Goal: Task Accomplishment & Management: Complete application form

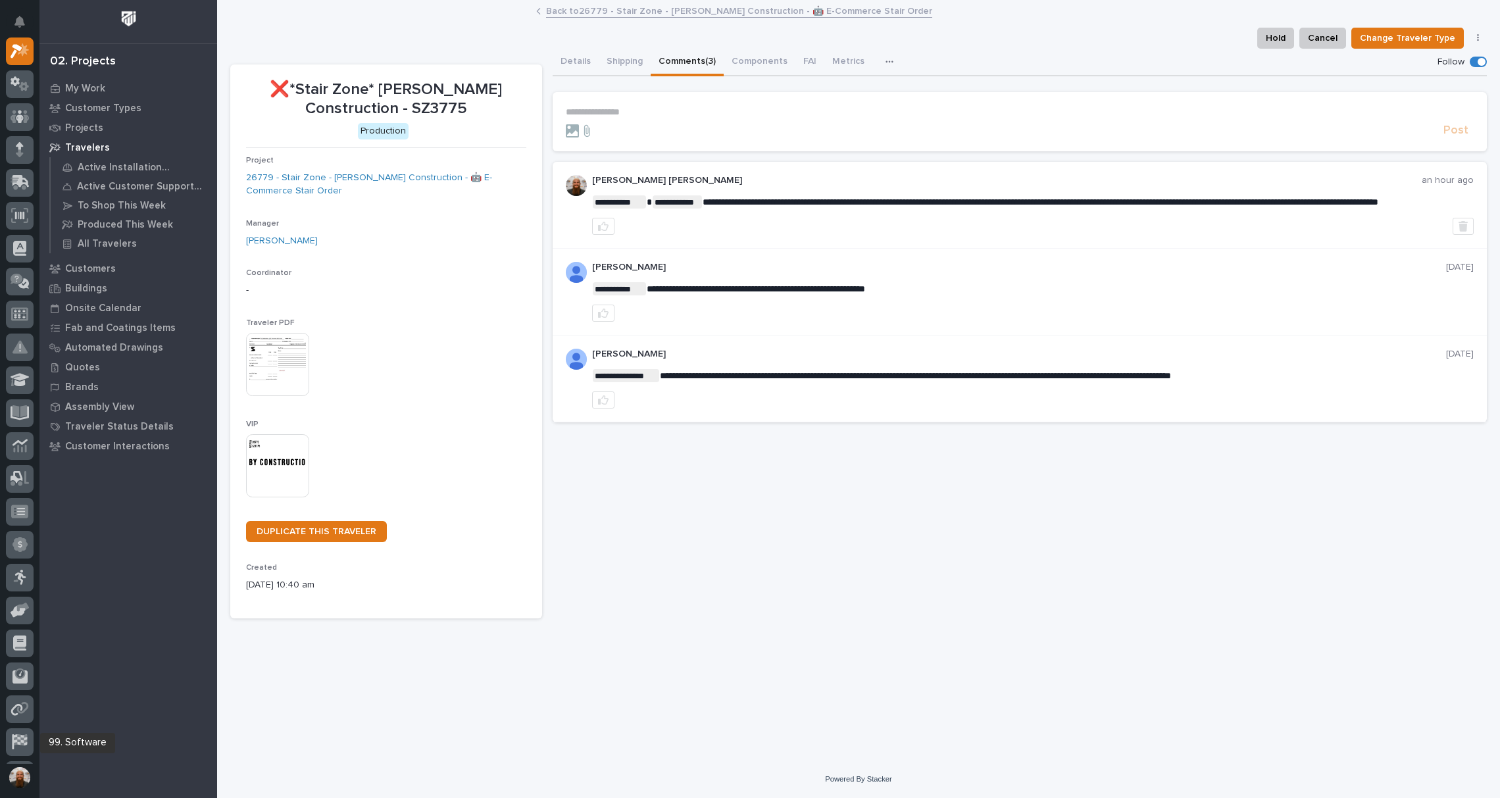
scroll to position [129, 0]
click at [21, 205] on div at bounding box center [20, 219] width 28 height 28
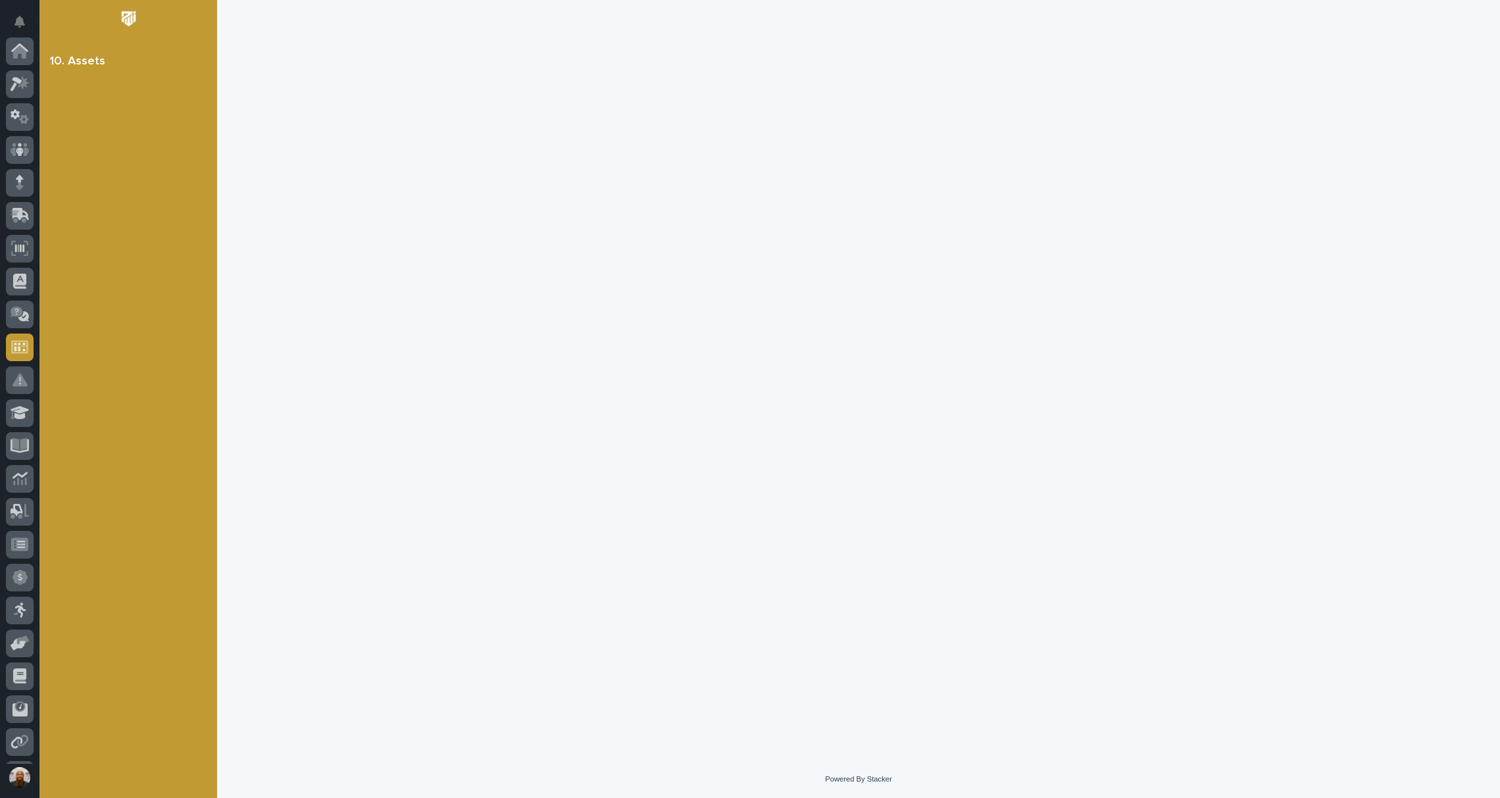
scroll to position [129, 0]
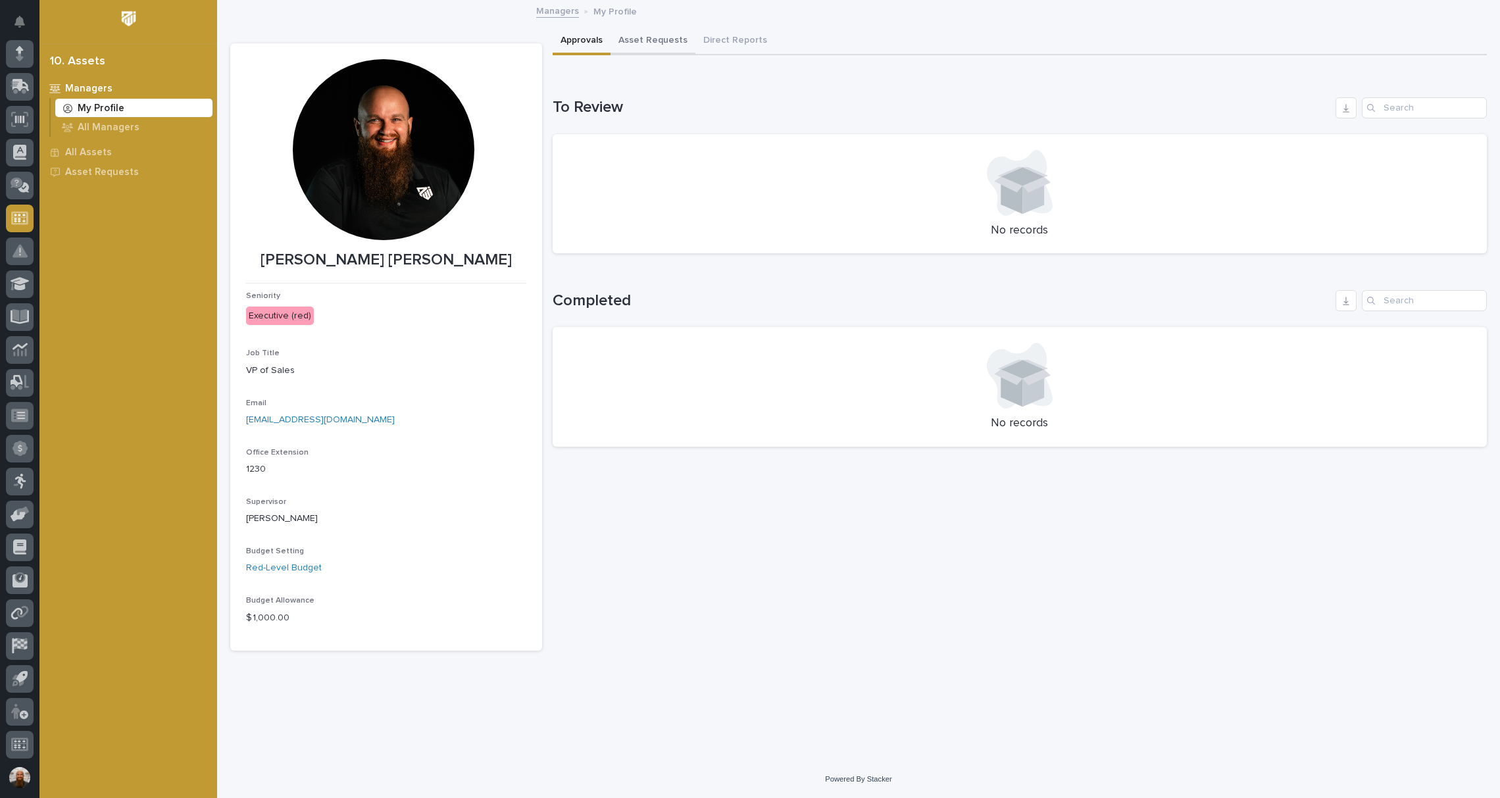
click at [653, 47] on button "Asset Requests" at bounding box center [652, 42] width 85 height 28
click at [1483, 109] on link "Add New" at bounding box center [1452, 107] width 69 height 21
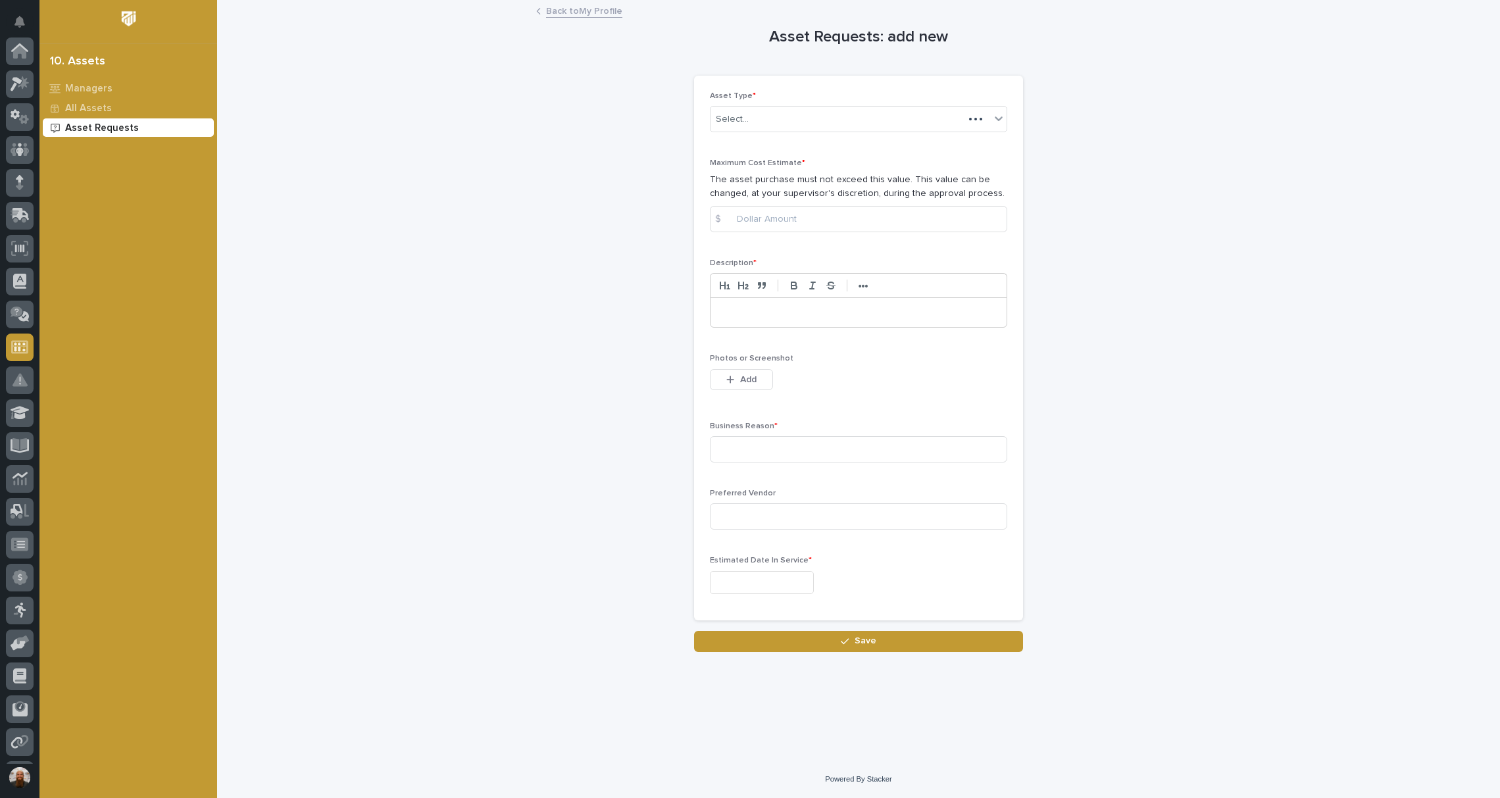
scroll to position [129, 0]
click at [822, 112] on div "Select..." at bounding box center [850, 120] width 280 height 22
click at [816, 216] on input at bounding box center [858, 219] width 297 height 26
type input "30000"
click at [1124, 235] on div "Asset Requests: add new Loading... Saving… Loading... Saving… Loading... Saving…" at bounding box center [858, 326] width 1256 height 651
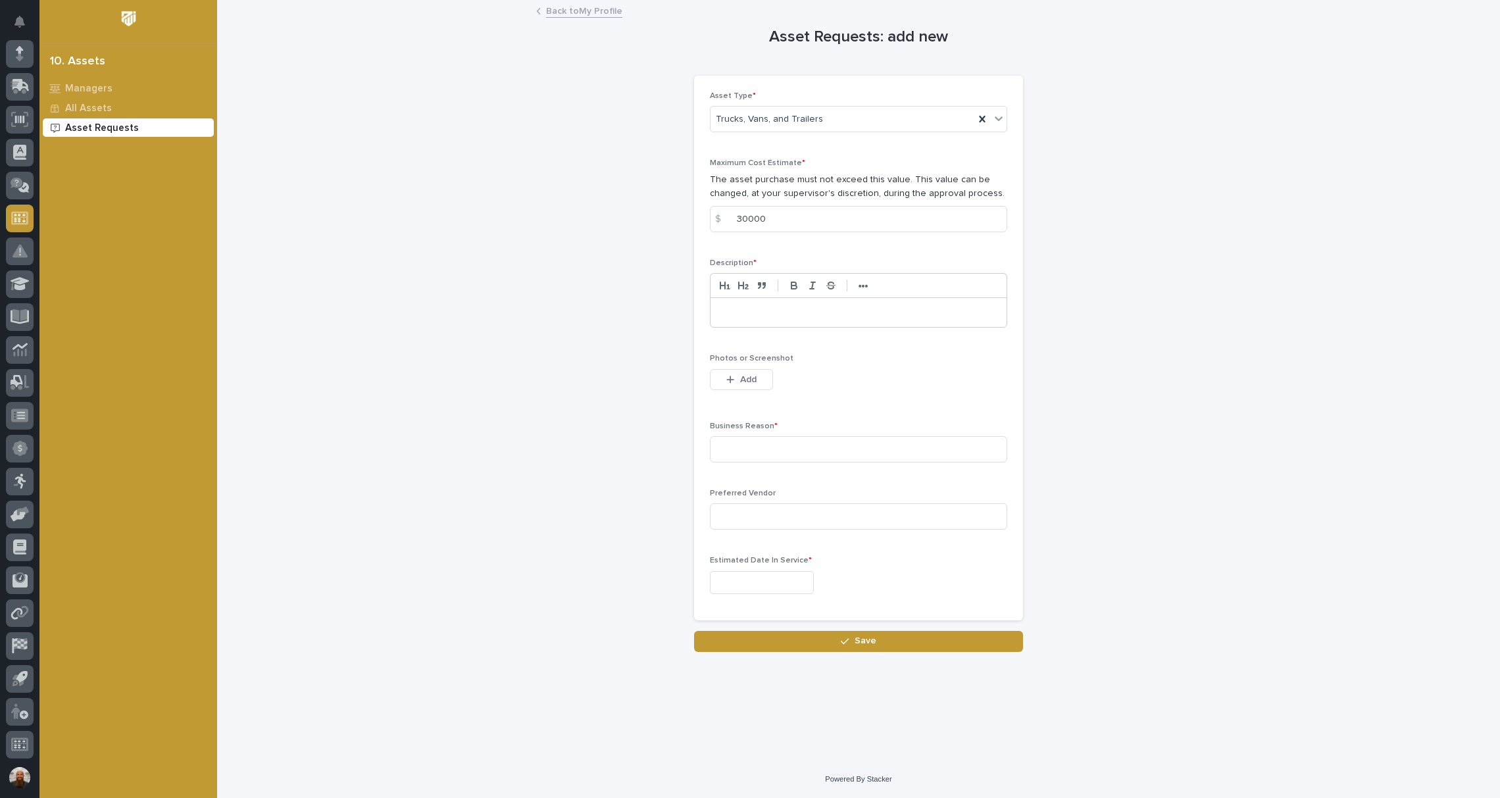
click at [909, 309] on p at bounding box center [858, 312] width 276 height 13
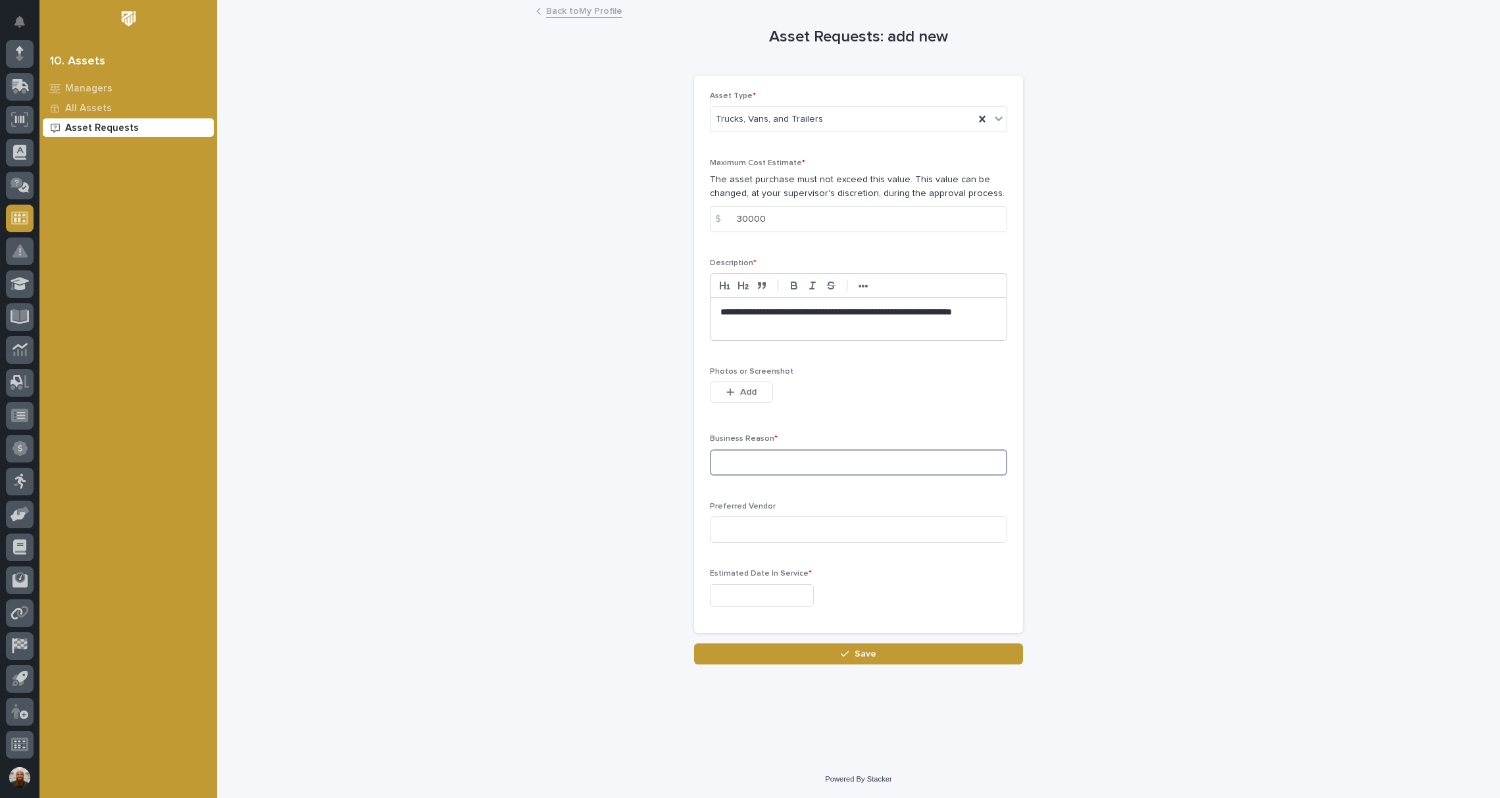
click at [816, 468] on input at bounding box center [858, 462] width 297 height 26
type input "He needs to be able to sell and drive around."
click at [756, 596] on input "text" at bounding box center [762, 595] width 104 height 23
click at [820, 393] on button "Next Month" at bounding box center [824, 390] width 21 height 21
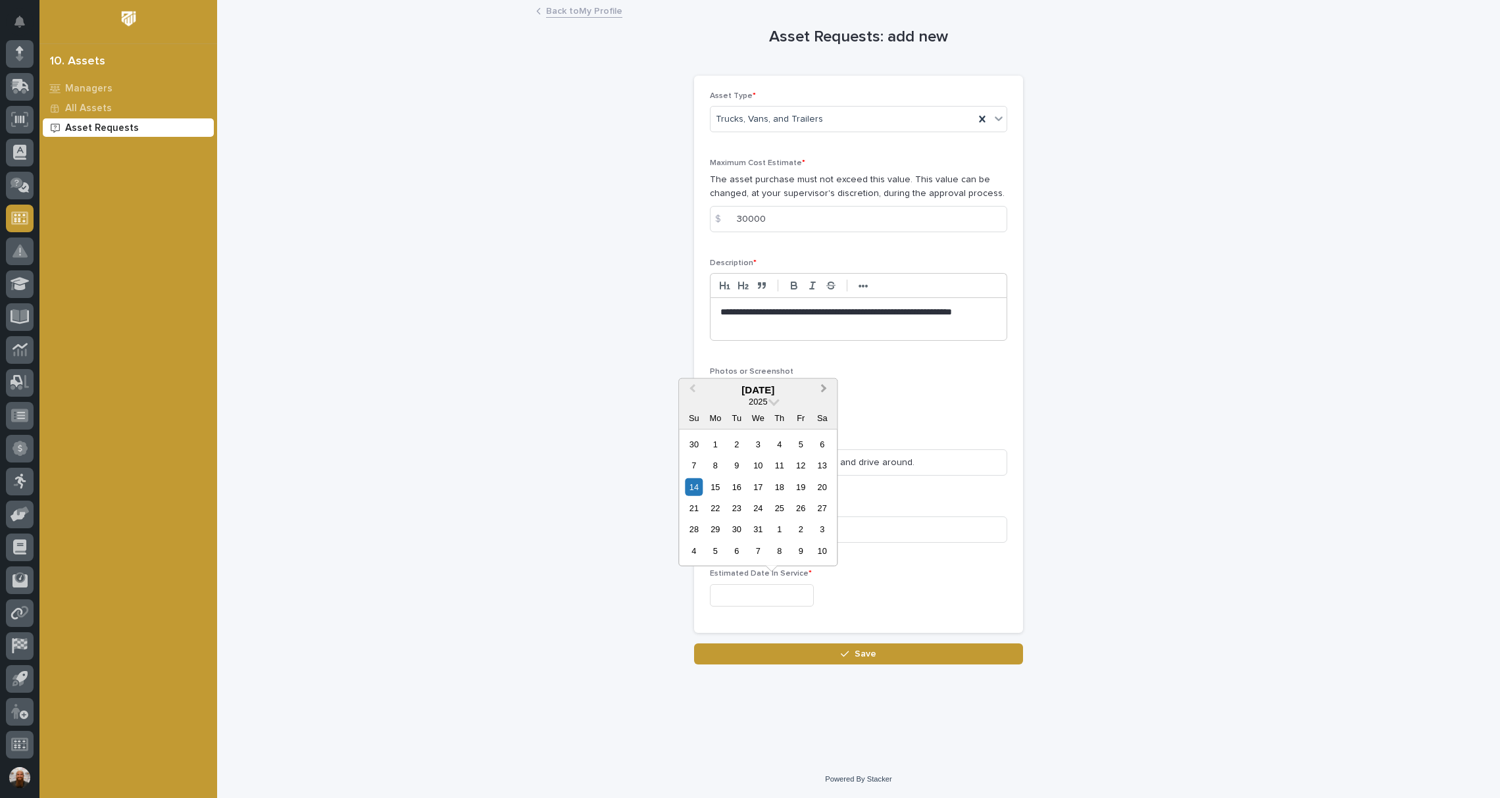
click at [820, 393] on button "Next Month" at bounding box center [824, 390] width 21 height 21
click at [715, 466] on div "5" at bounding box center [715, 465] width 18 height 18
type input "**********"
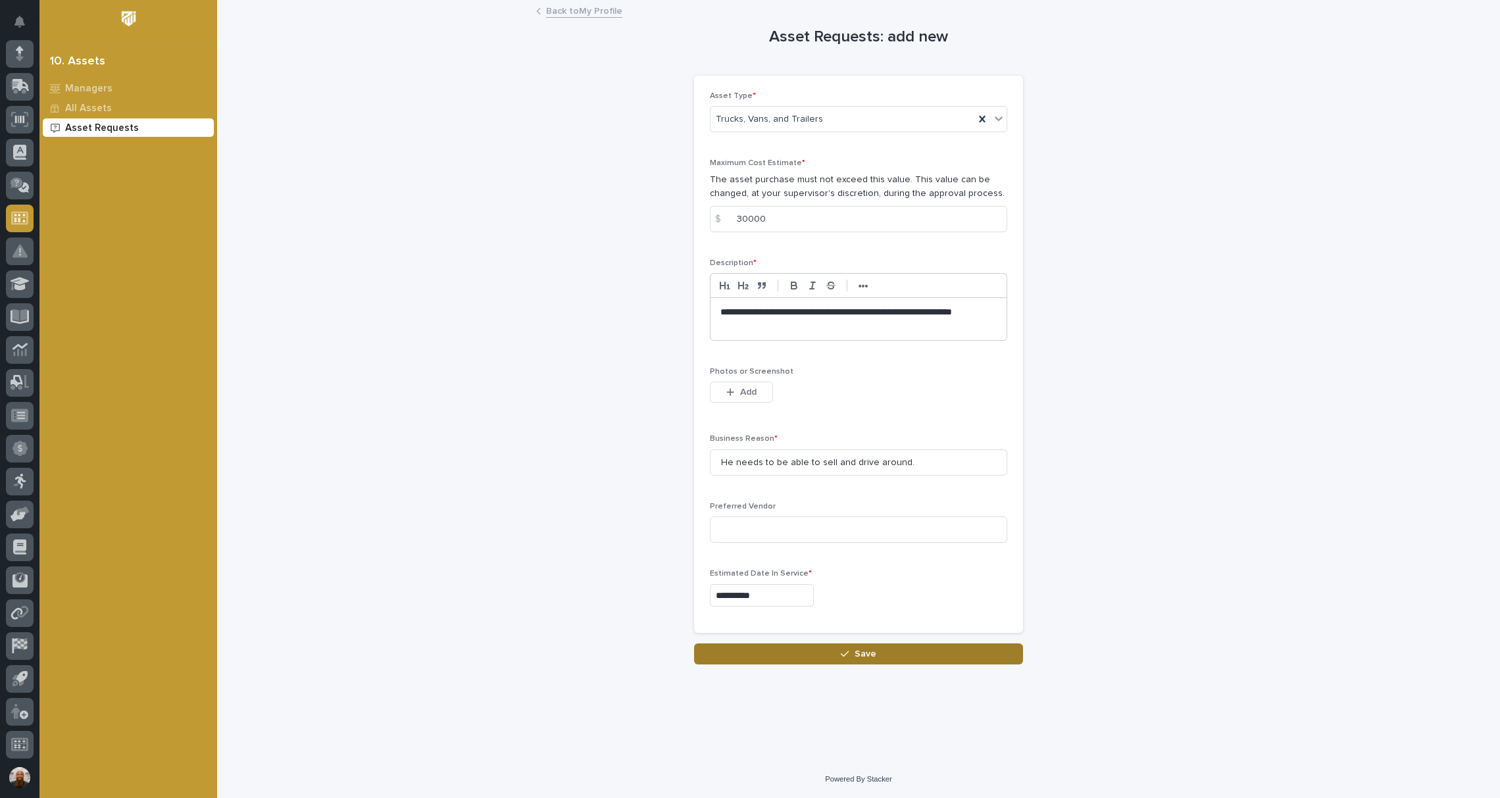
click at [837, 647] on button "Save" at bounding box center [858, 653] width 329 height 21
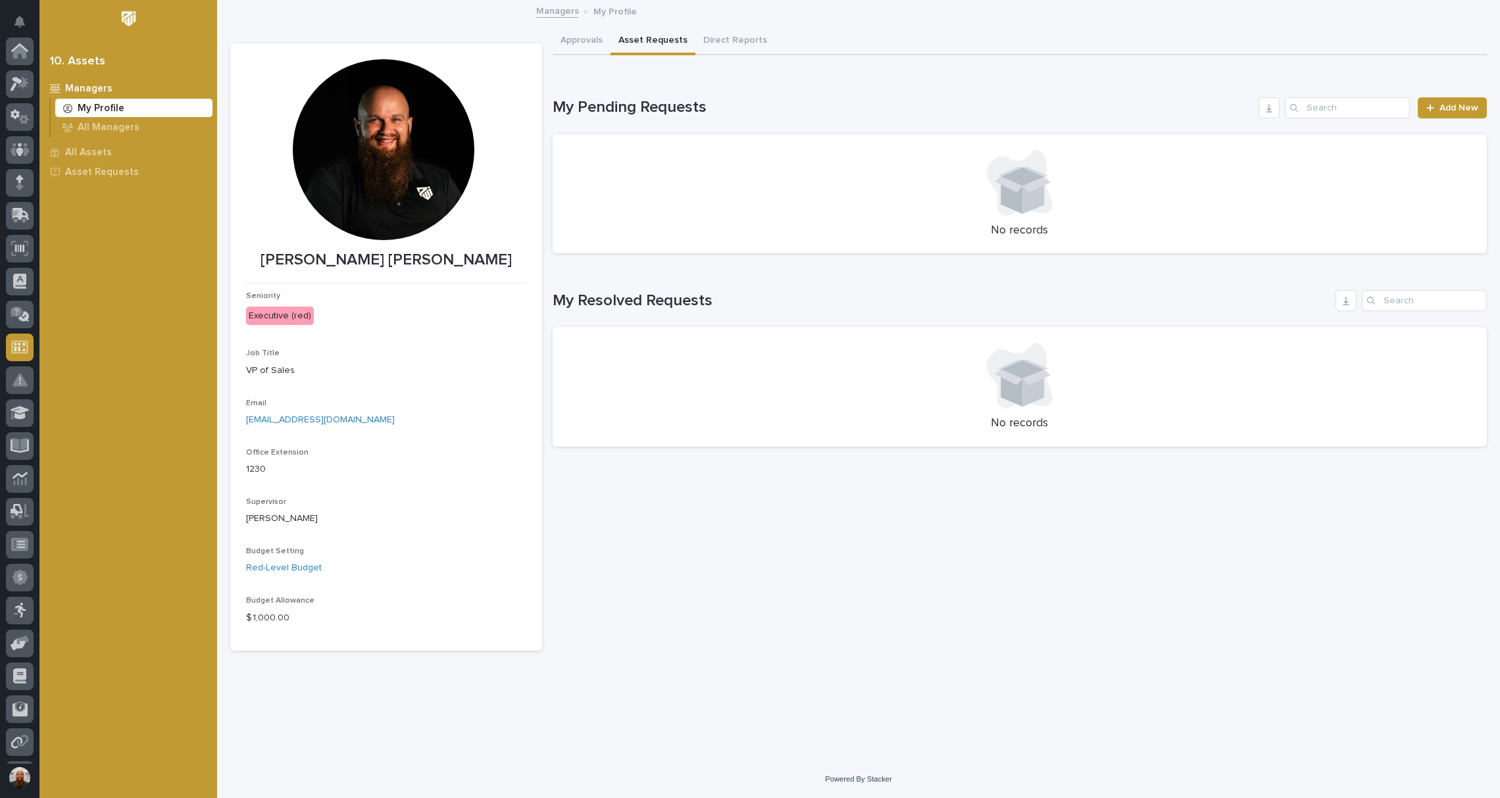
scroll to position [129, 0]
click at [1442, 111] on span "Add New" at bounding box center [1458, 107] width 39 height 9
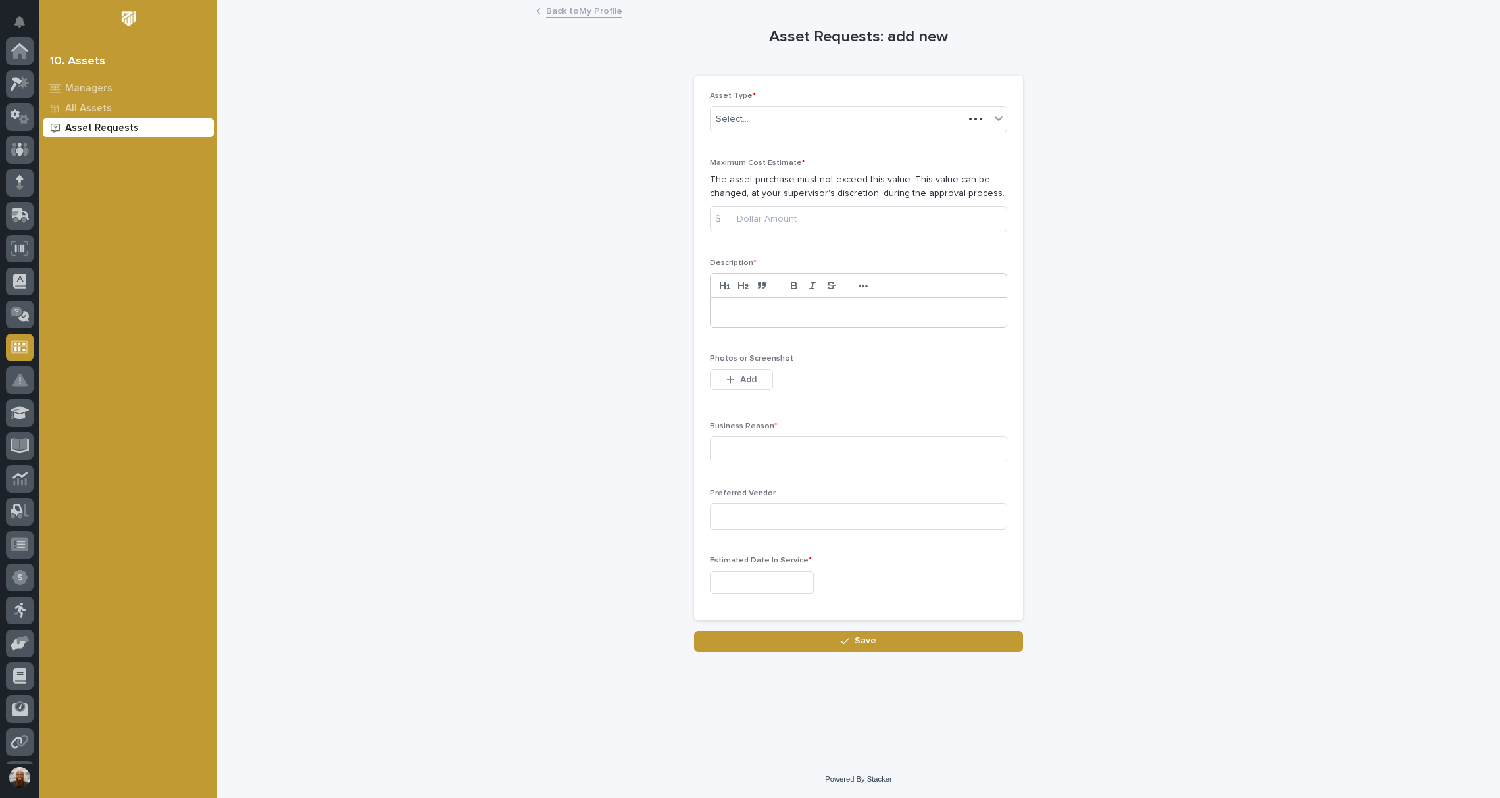
scroll to position [129, 0]
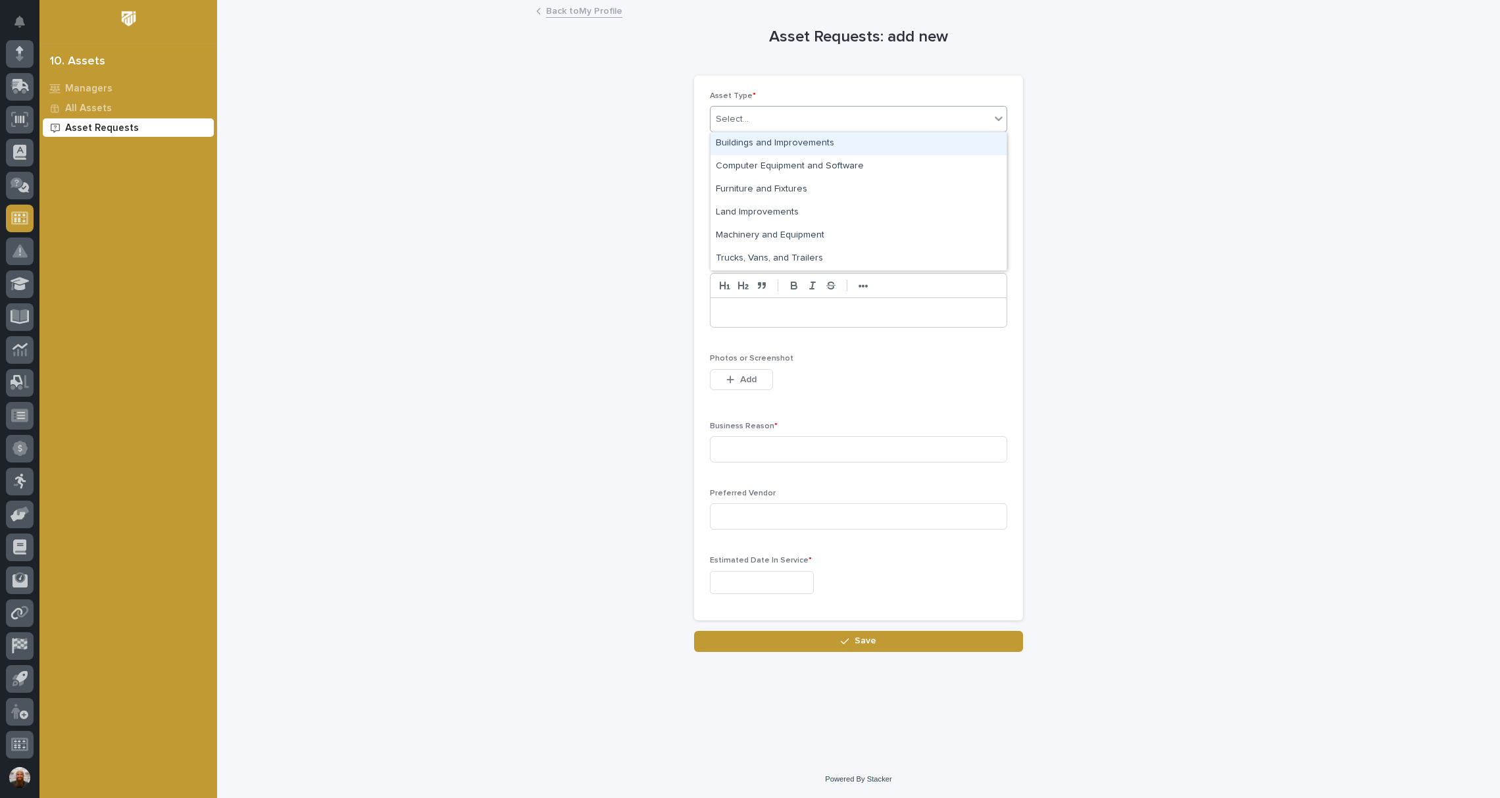
click at [827, 117] on div "Select..." at bounding box center [850, 120] width 280 height 22
click at [817, 253] on div "Trucks, Vans, and Trailers" at bounding box center [858, 258] width 296 height 23
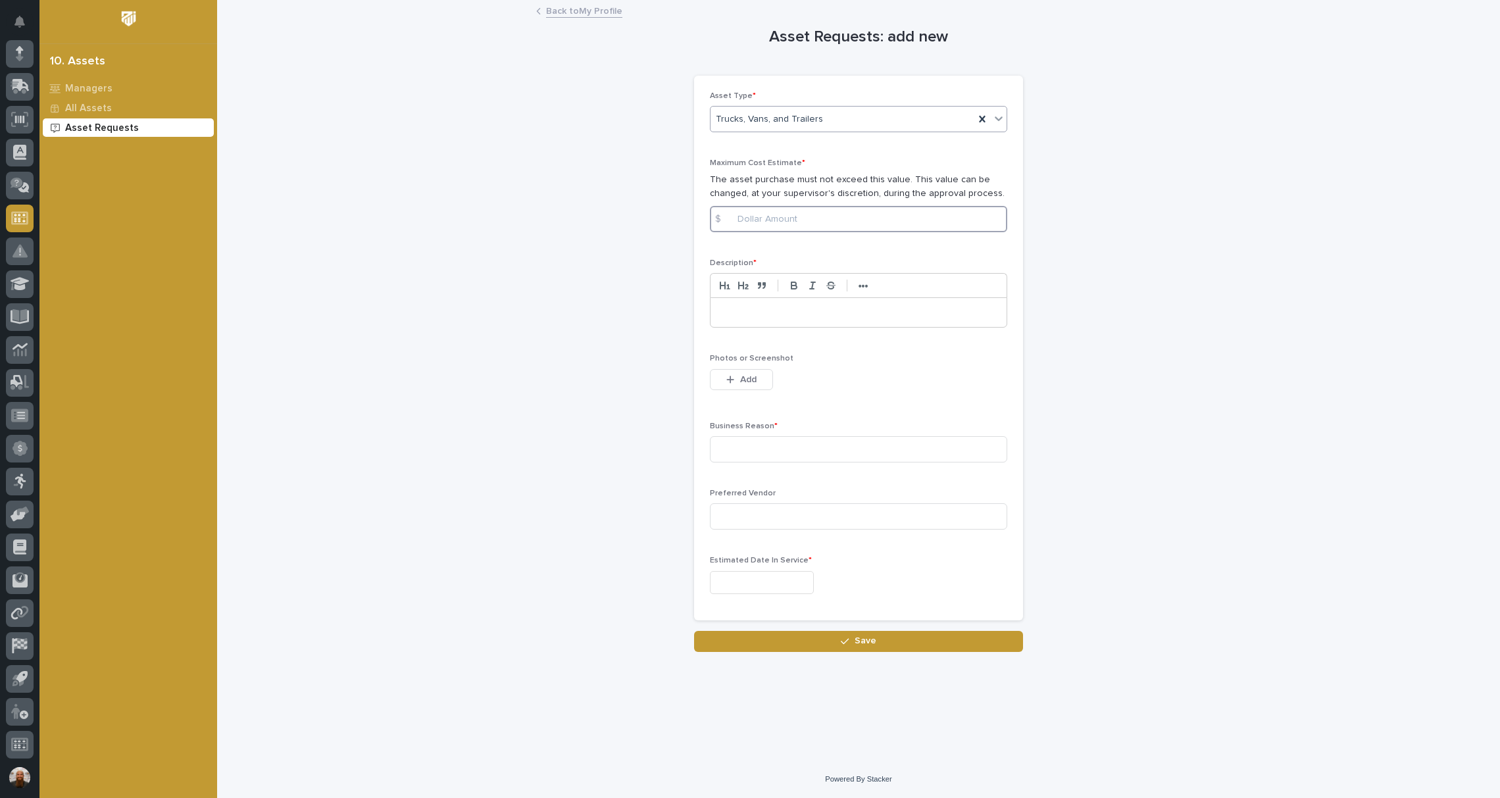
click at [802, 222] on input at bounding box center [858, 219] width 297 height 26
click at [1154, 276] on div "Asset Requests: add new Loading... Saving… Loading... Saving… Loading... Saving…" at bounding box center [858, 326] width 1256 height 651
click at [740, 218] on input "50000" at bounding box center [858, 219] width 297 height 26
click at [782, 318] on div at bounding box center [858, 312] width 296 height 29
click at [741, 216] on input "60000" at bounding box center [858, 219] width 297 height 26
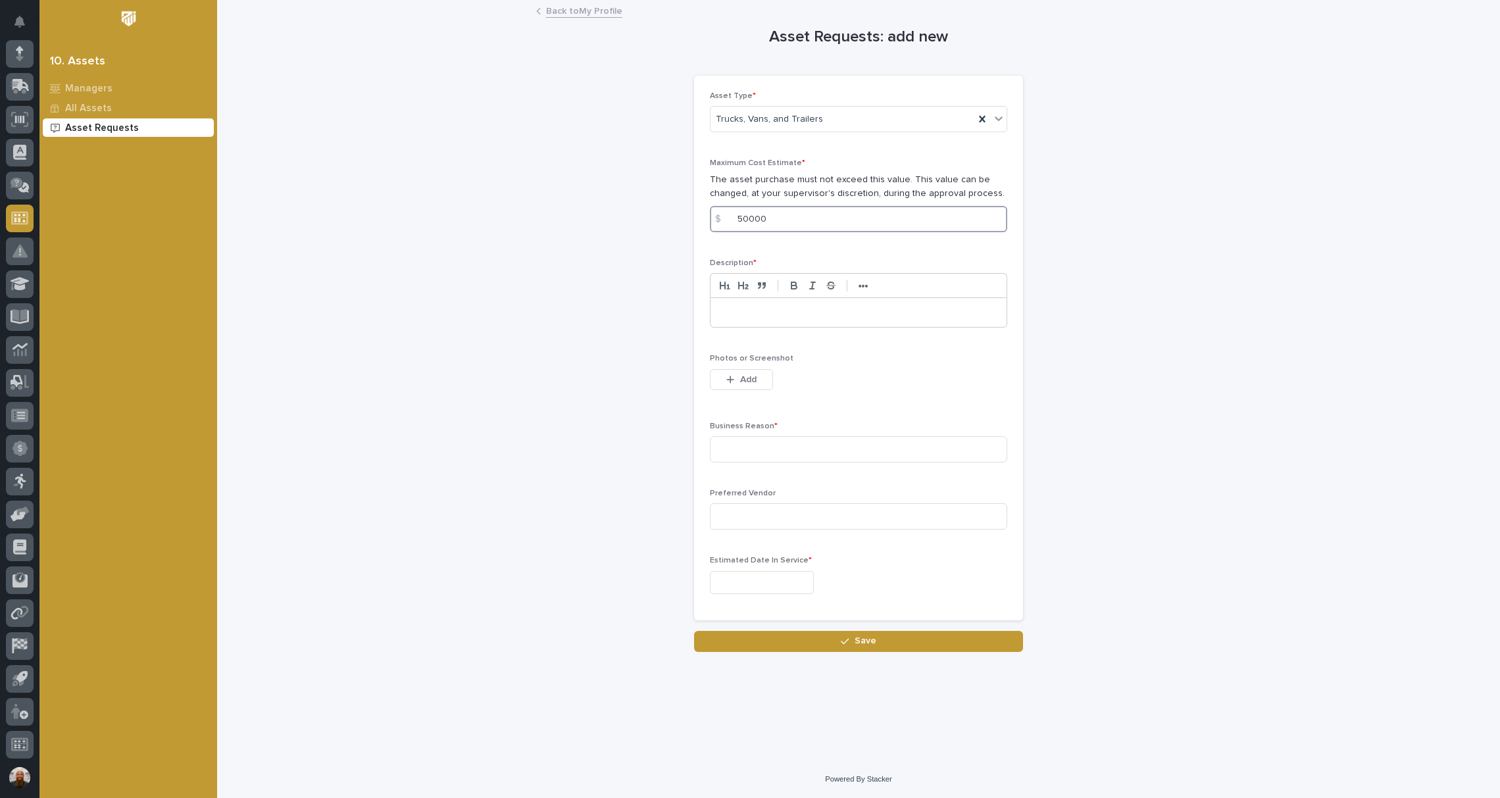
type input "50000"
click at [846, 317] on p at bounding box center [858, 312] width 276 height 13
click at [920, 308] on p "**********" at bounding box center [858, 312] width 277 height 13
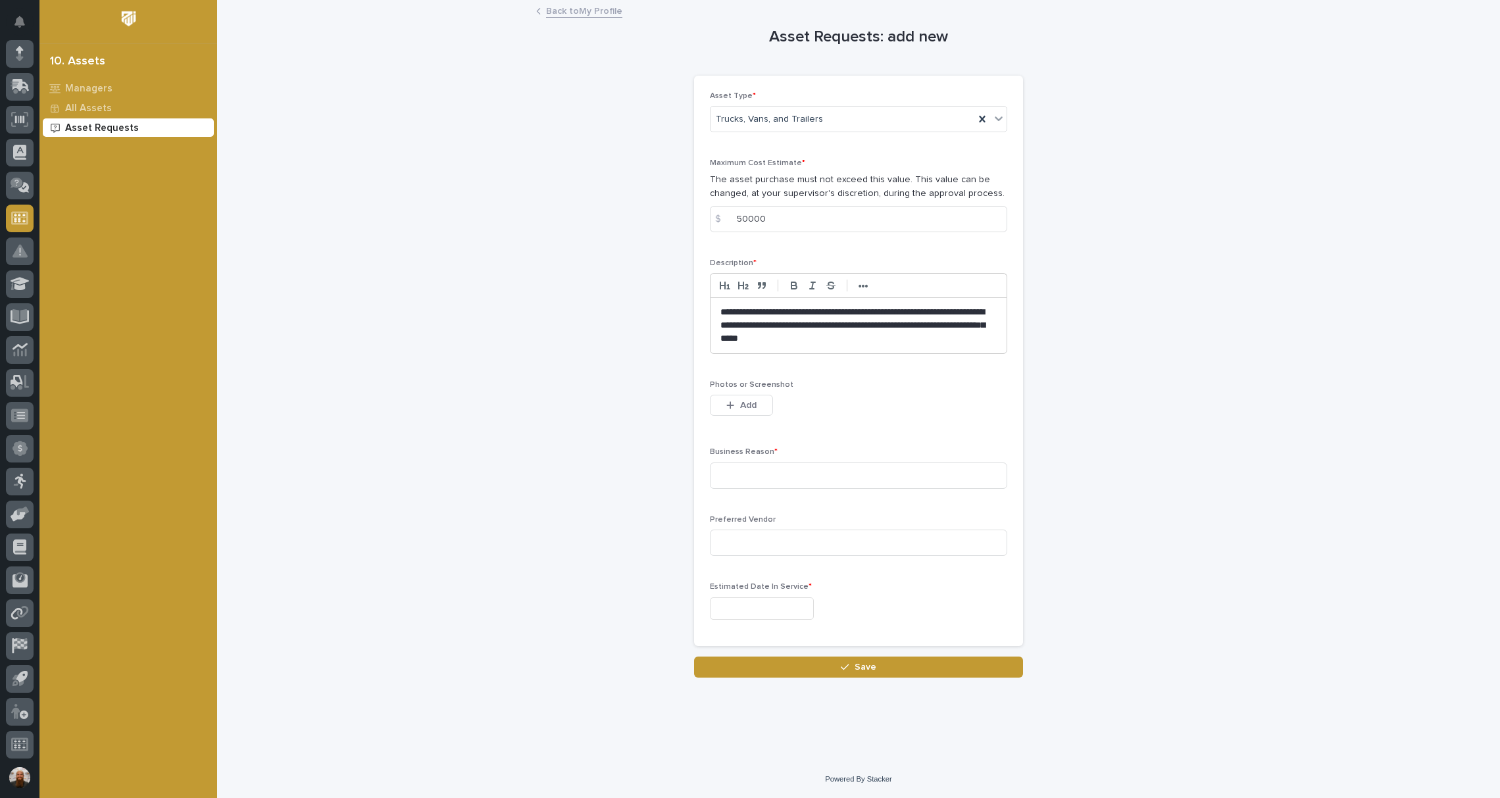
click at [843, 459] on div "Business Reason *" at bounding box center [858, 472] width 297 height 51
click at [845, 465] on input at bounding box center [858, 475] width 297 height 26
type input "Starting a branch in [GEOGRAPHIC_DATA]"
click at [779, 601] on input "text" at bounding box center [762, 608] width 104 height 23
click at [829, 407] on button "Next Month" at bounding box center [824, 403] width 21 height 21
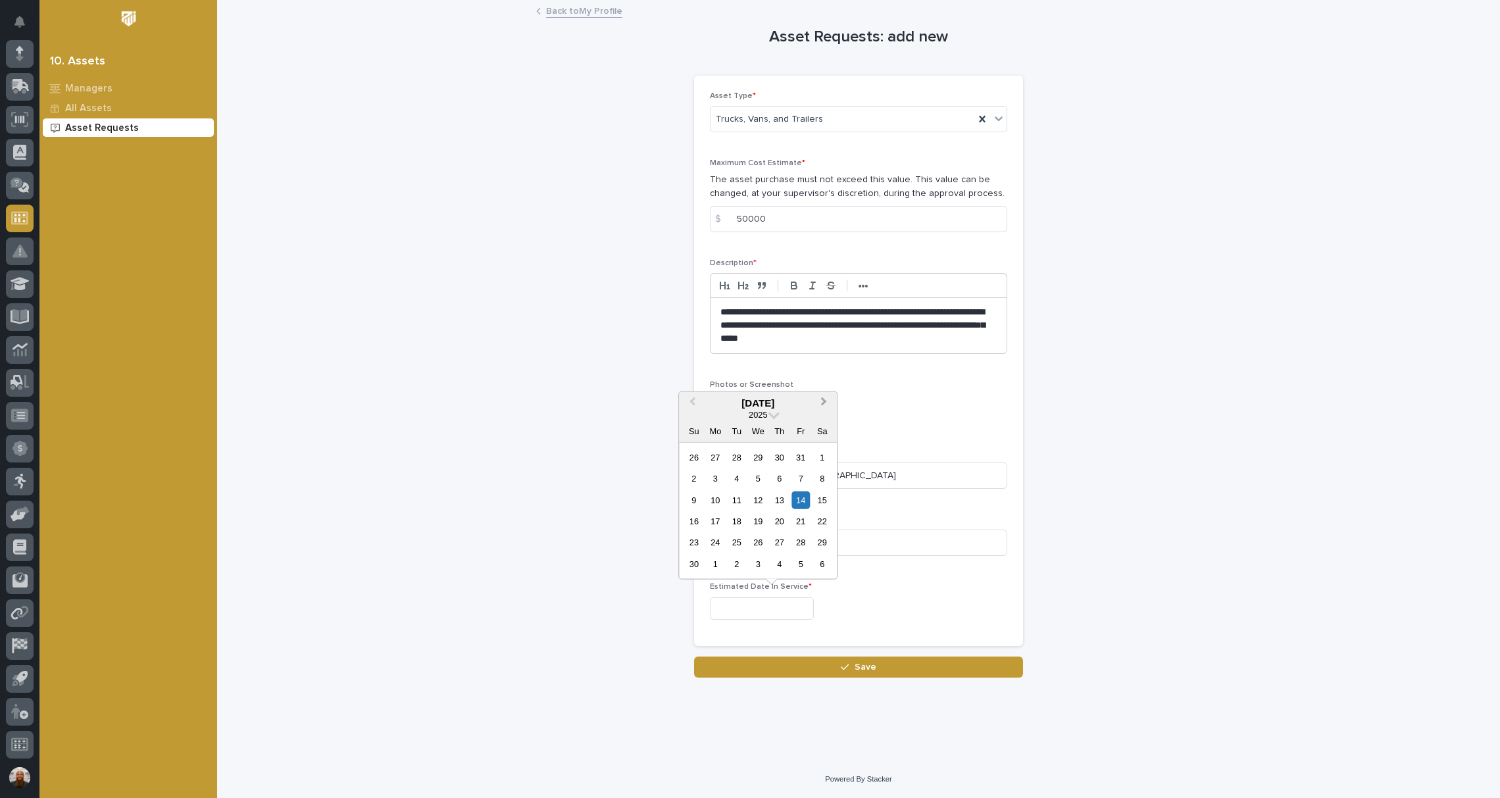
click at [829, 407] on button "Next Month" at bounding box center [824, 403] width 21 height 21
click at [722, 482] on div "5" at bounding box center [715, 479] width 18 height 18
type input "**********"
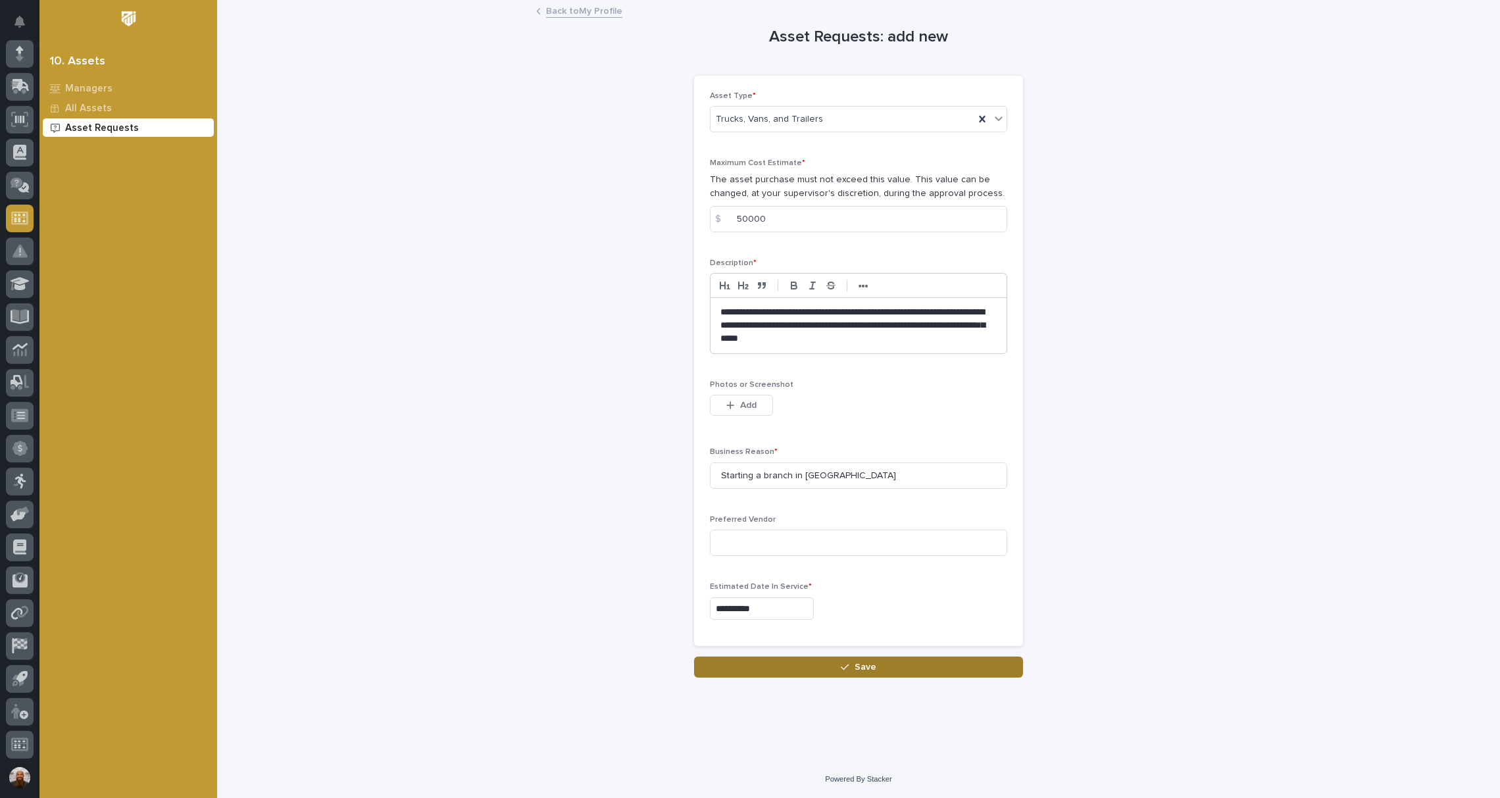
click at [805, 670] on button "Save" at bounding box center [858, 666] width 329 height 21
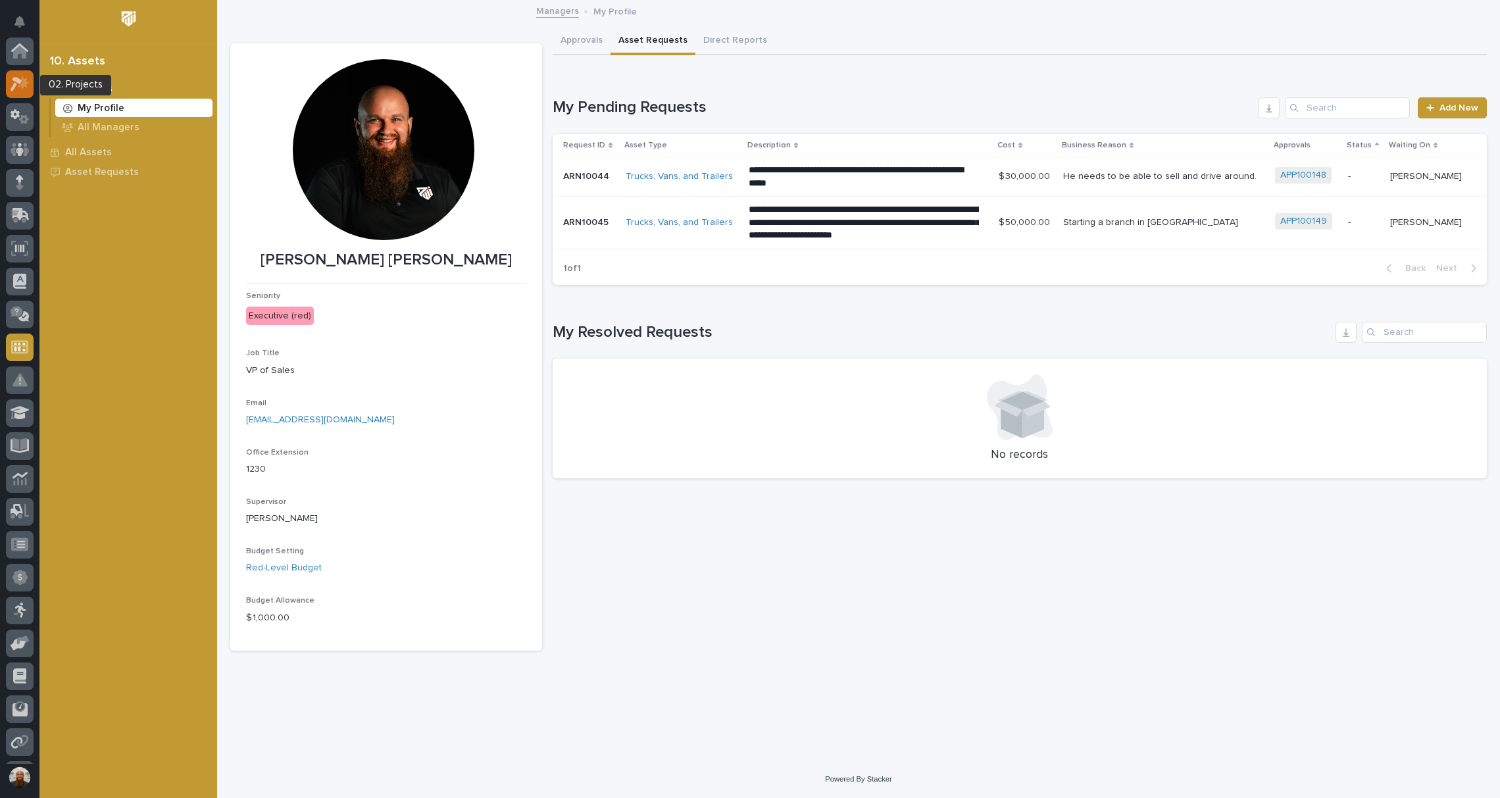
click at [29, 80] on icon at bounding box center [20, 83] width 19 height 15
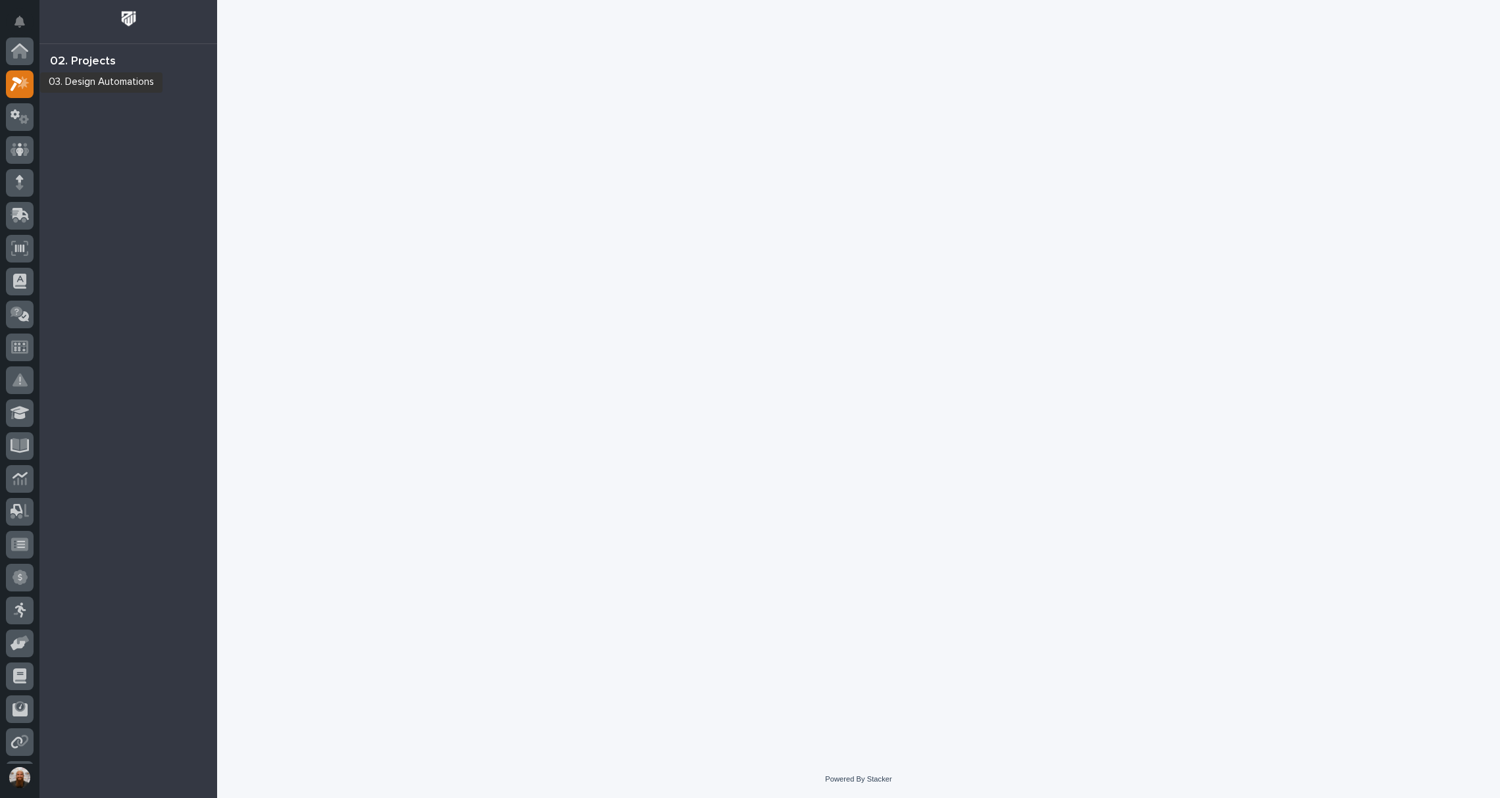
scroll to position [33, 0]
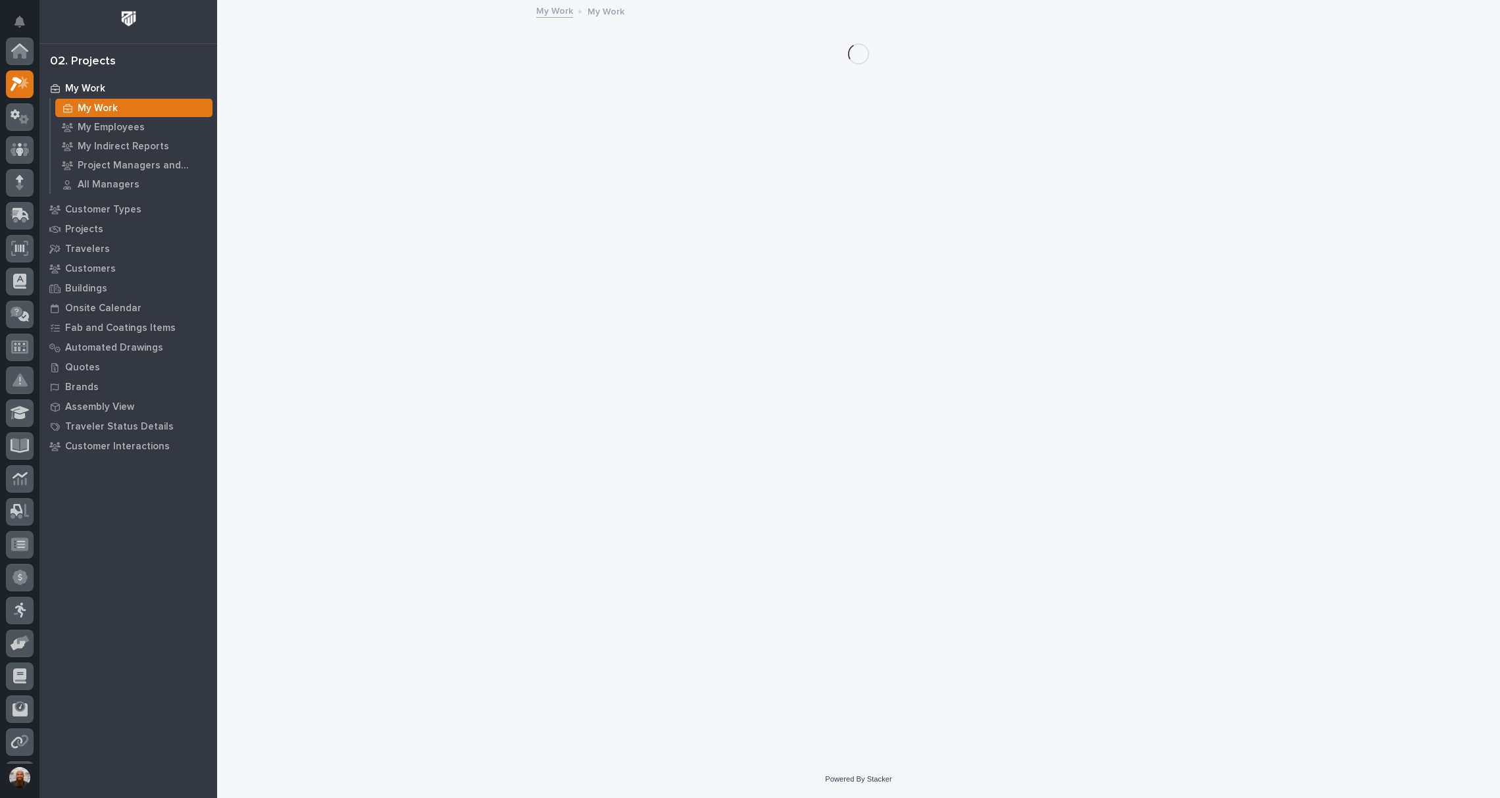
scroll to position [33, 0]
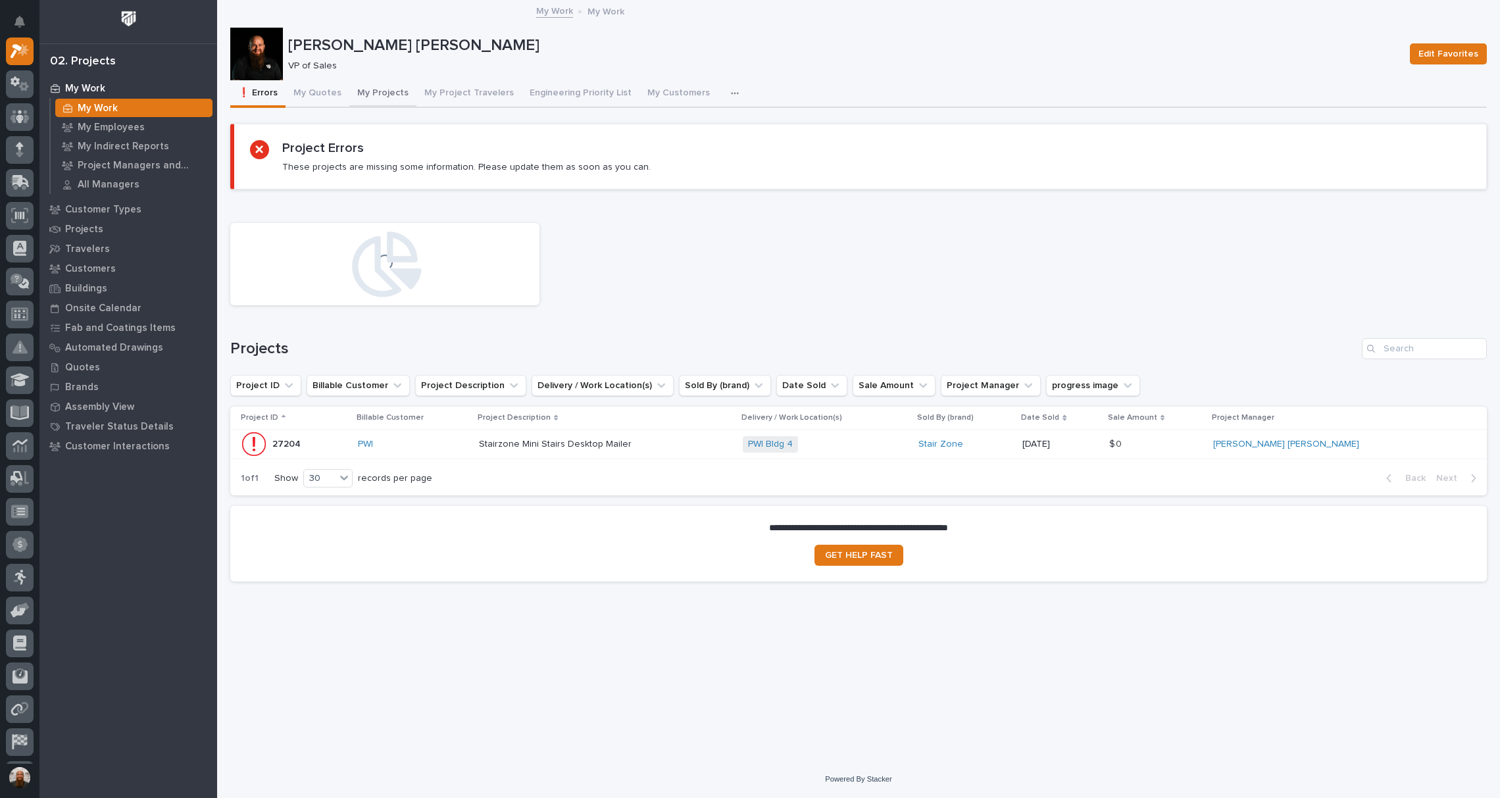
click at [375, 93] on button "My Projects" at bounding box center [382, 94] width 67 height 28
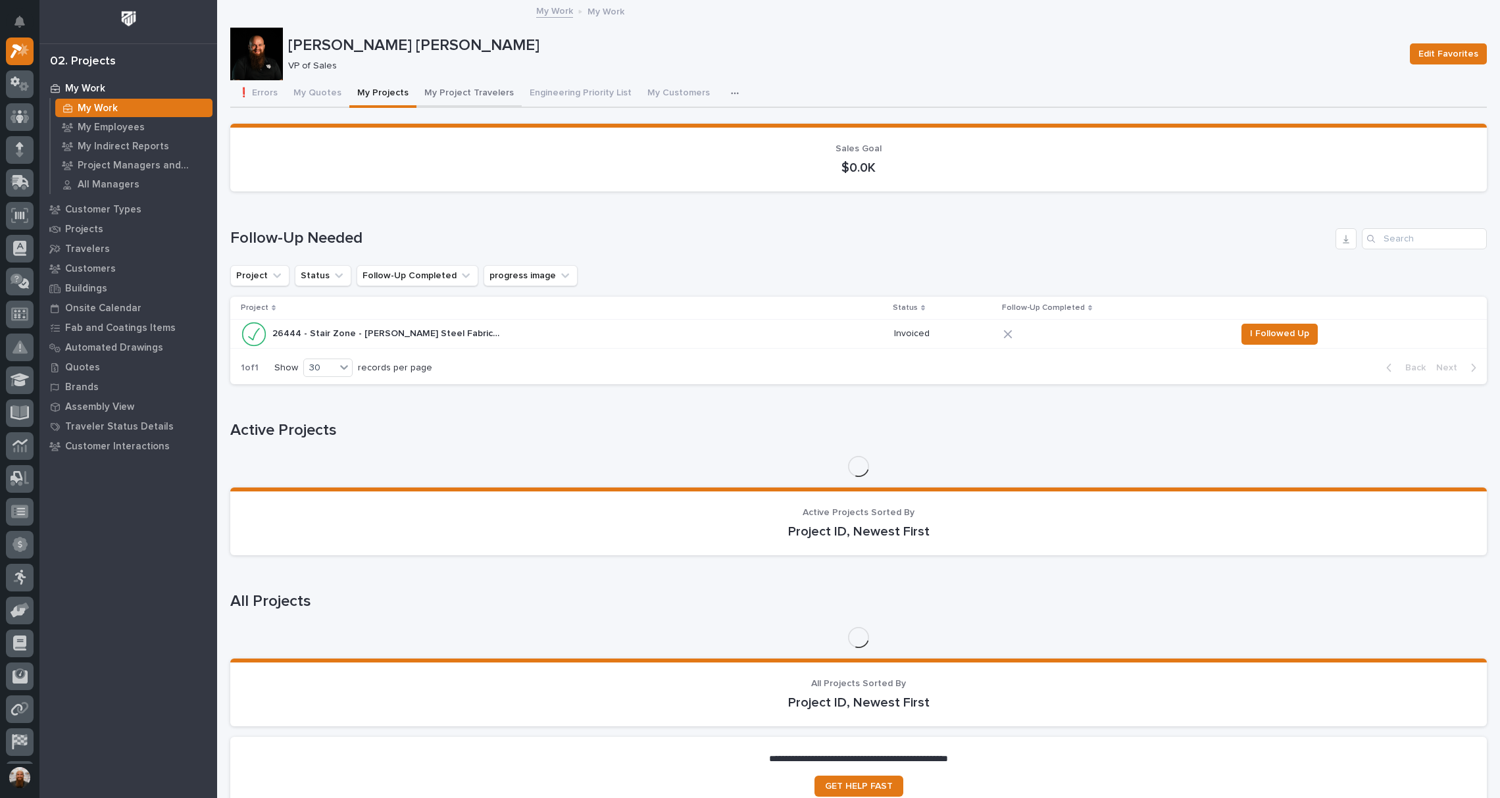
click at [458, 86] on button "My Project Travelers" at bounding box center [468, 94] width 105 height 28
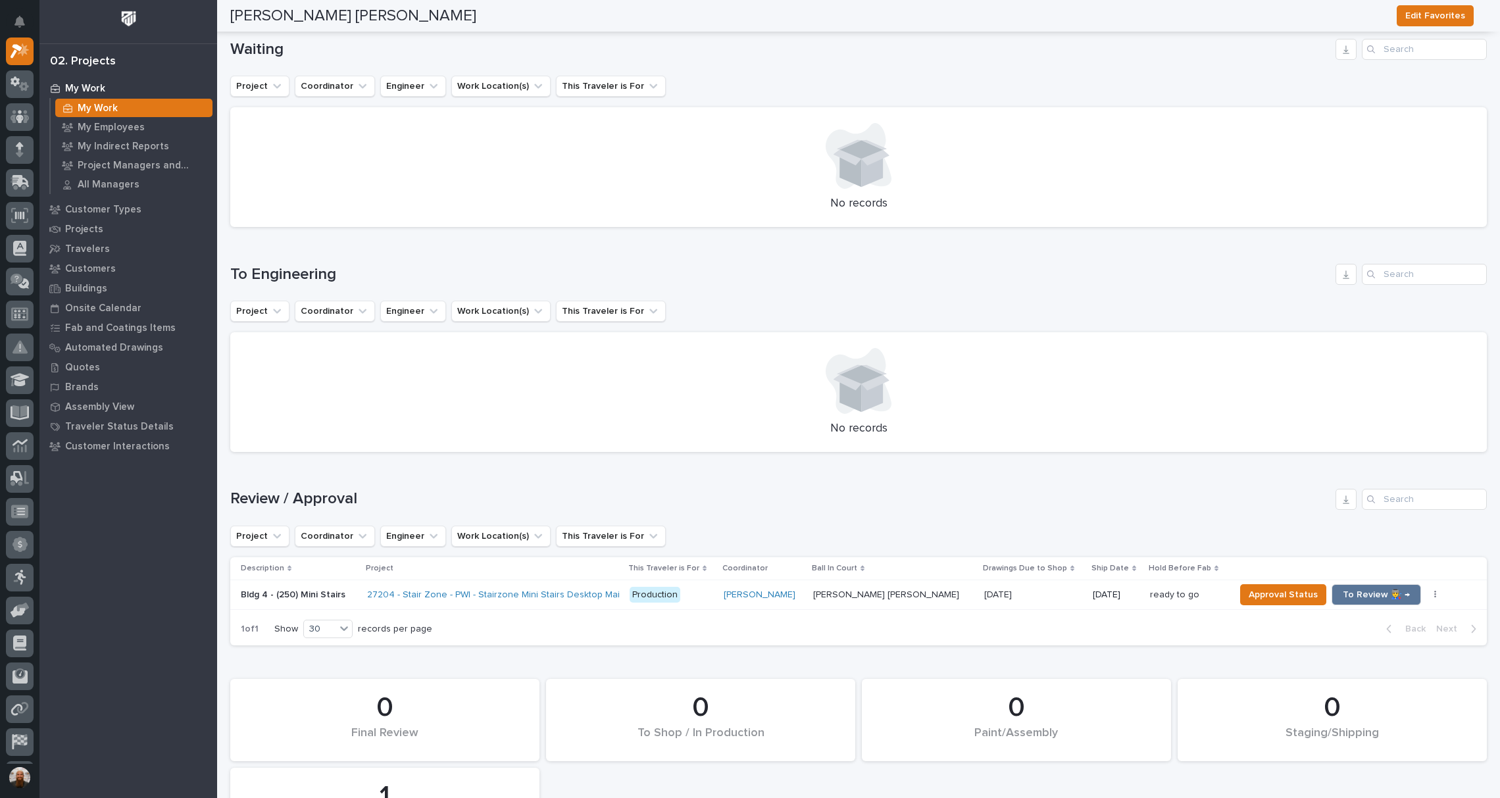
scroll to position [614, 0]
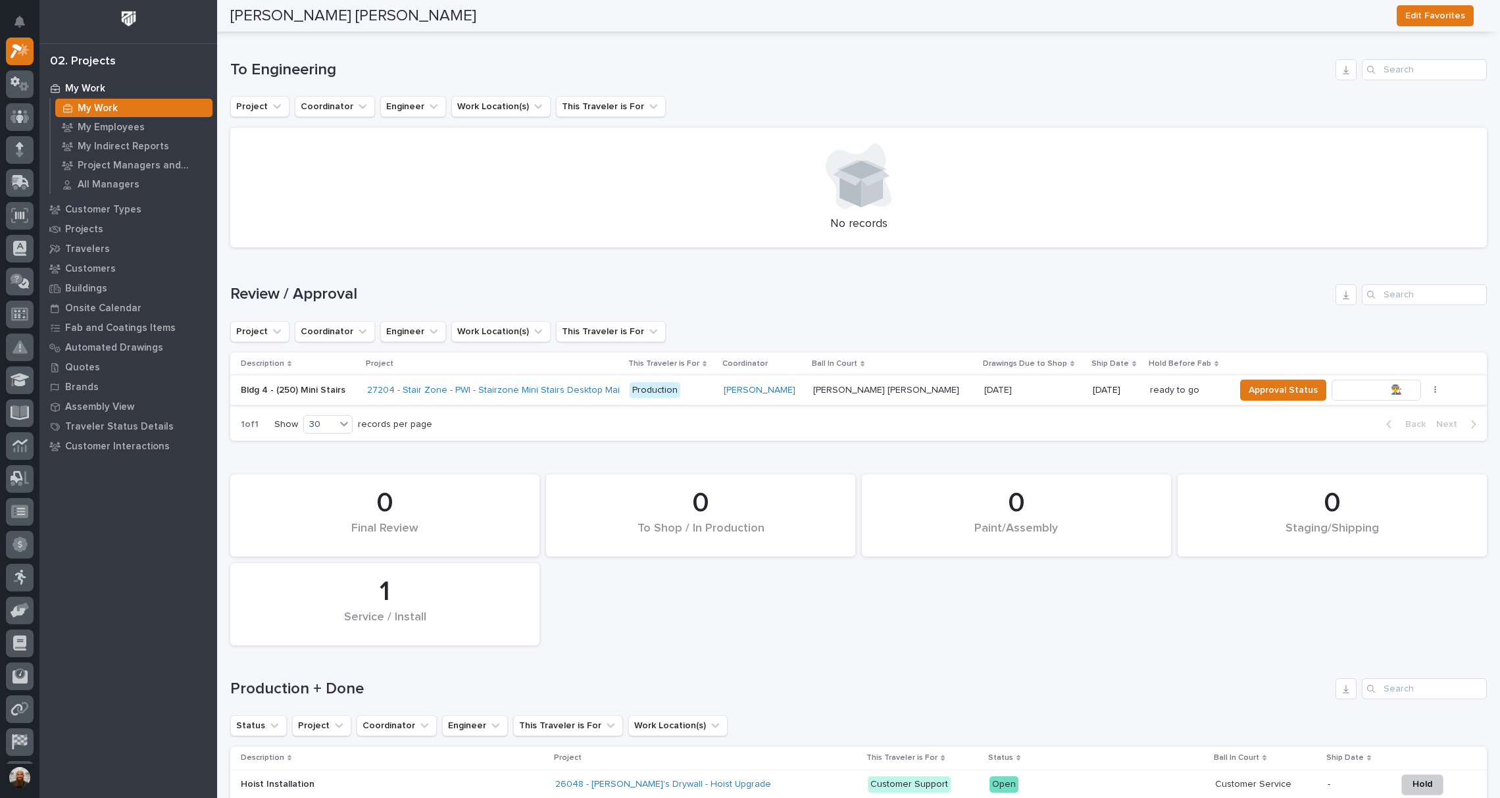
click at [1343, 384] on span "To Review 👨‍🏭 →" at bounding box center [1376, 390] width 67 height 16
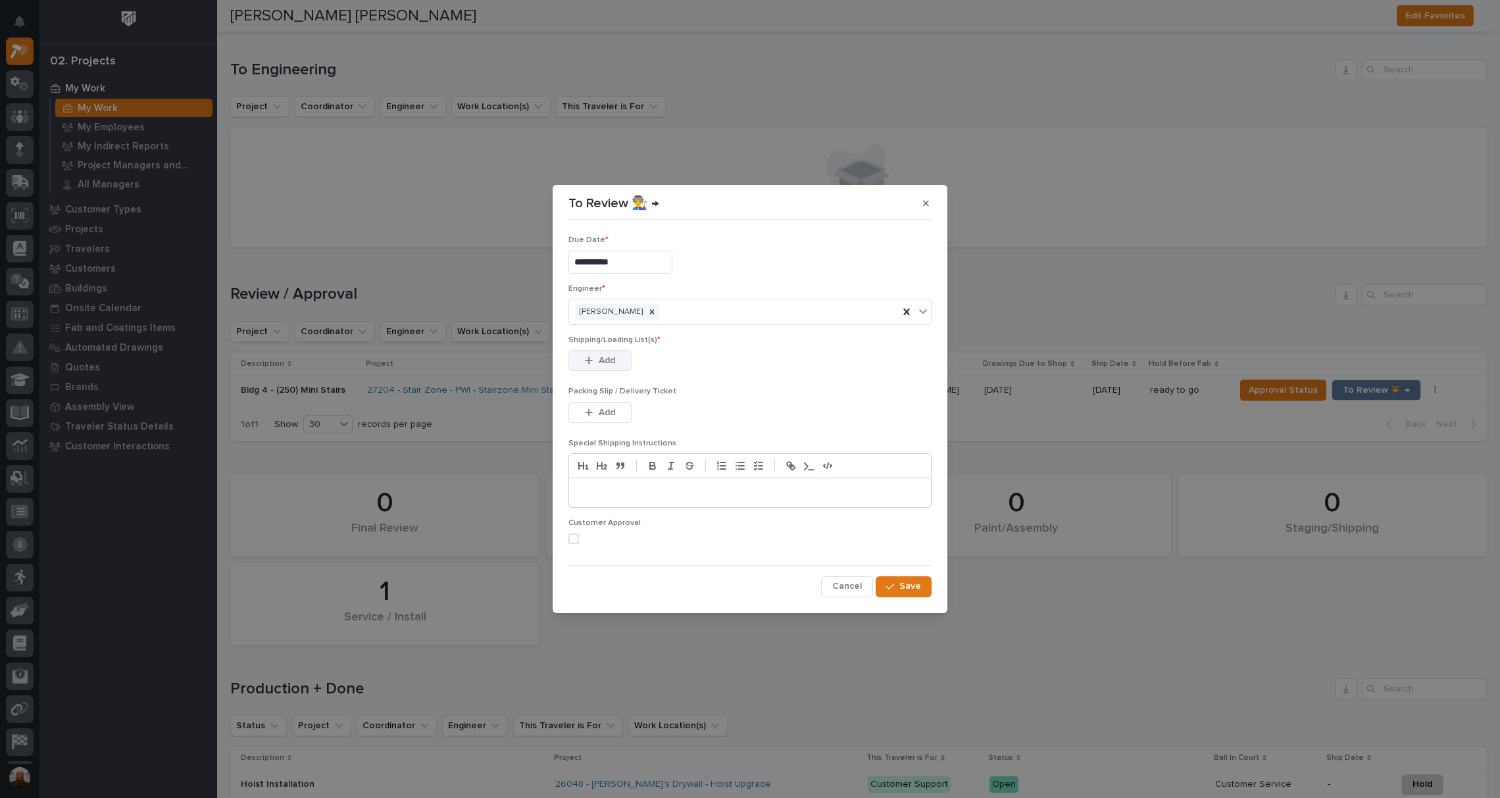
click at [628, 360] on button "Add" at bounding box center [599, 360] width 63 height 21
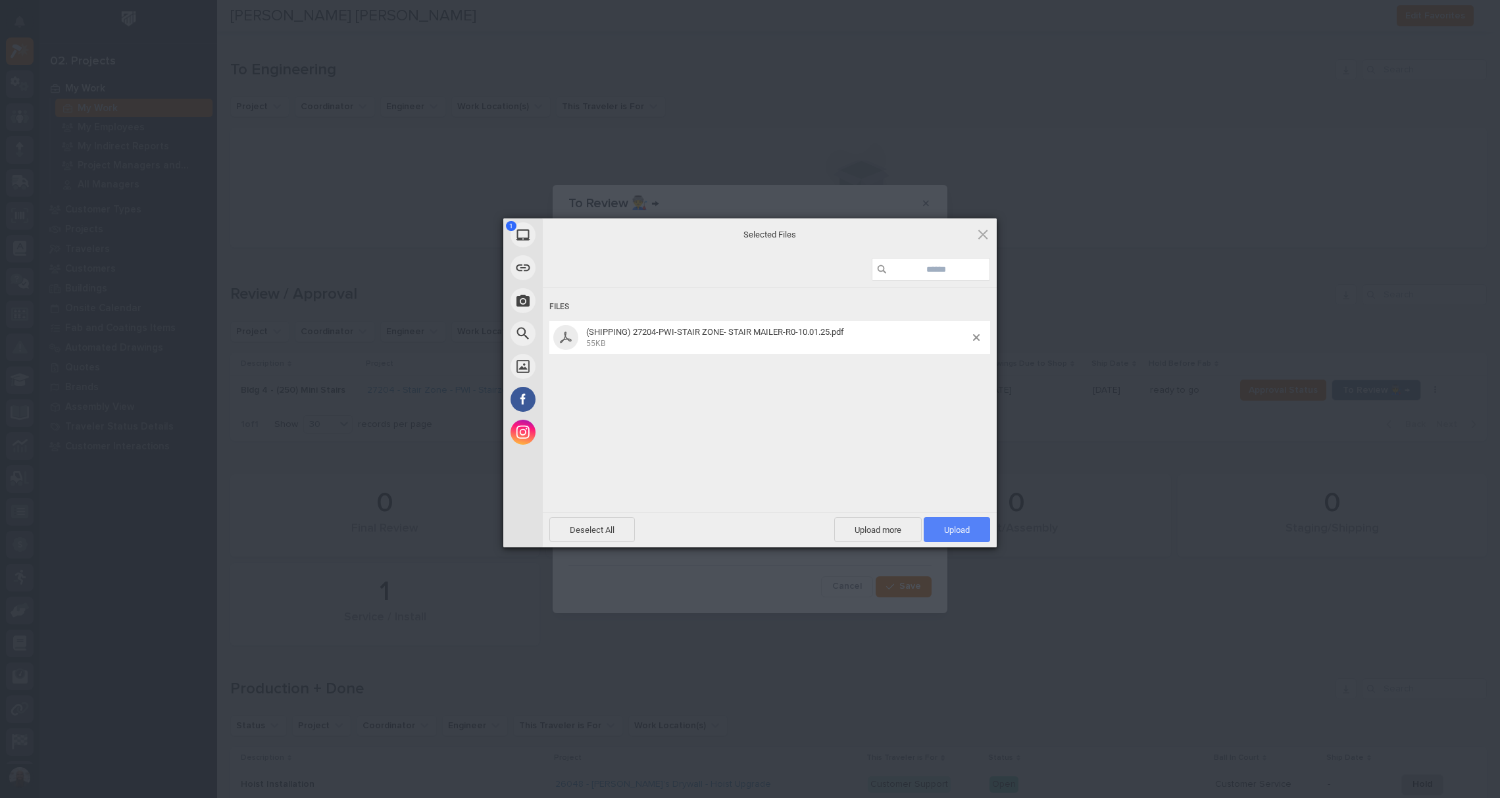
click at [952, 525] on span "Upload 1" at bounding box center [957, 530] width 26 height 10
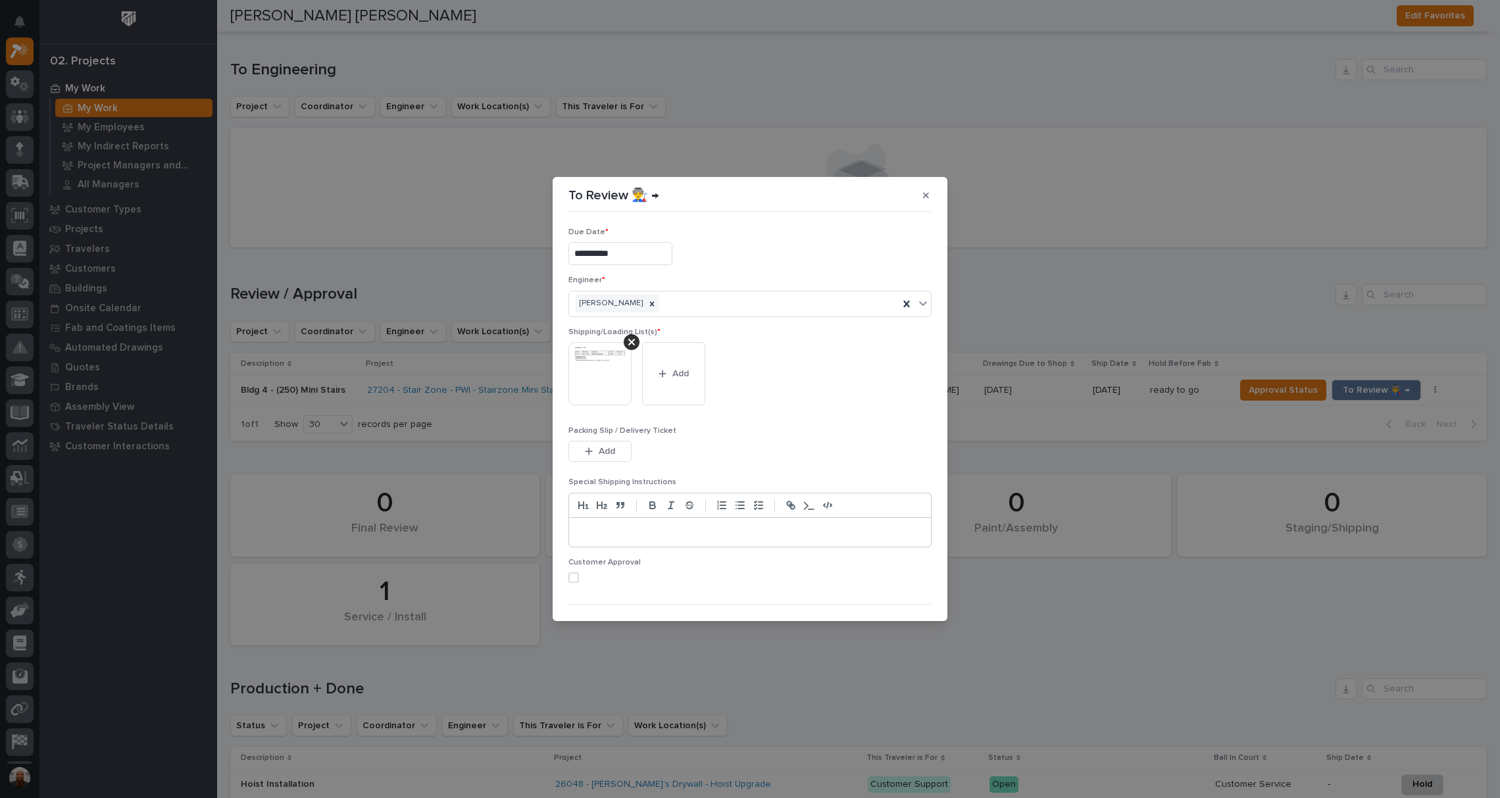
scroll to position [26, 0]
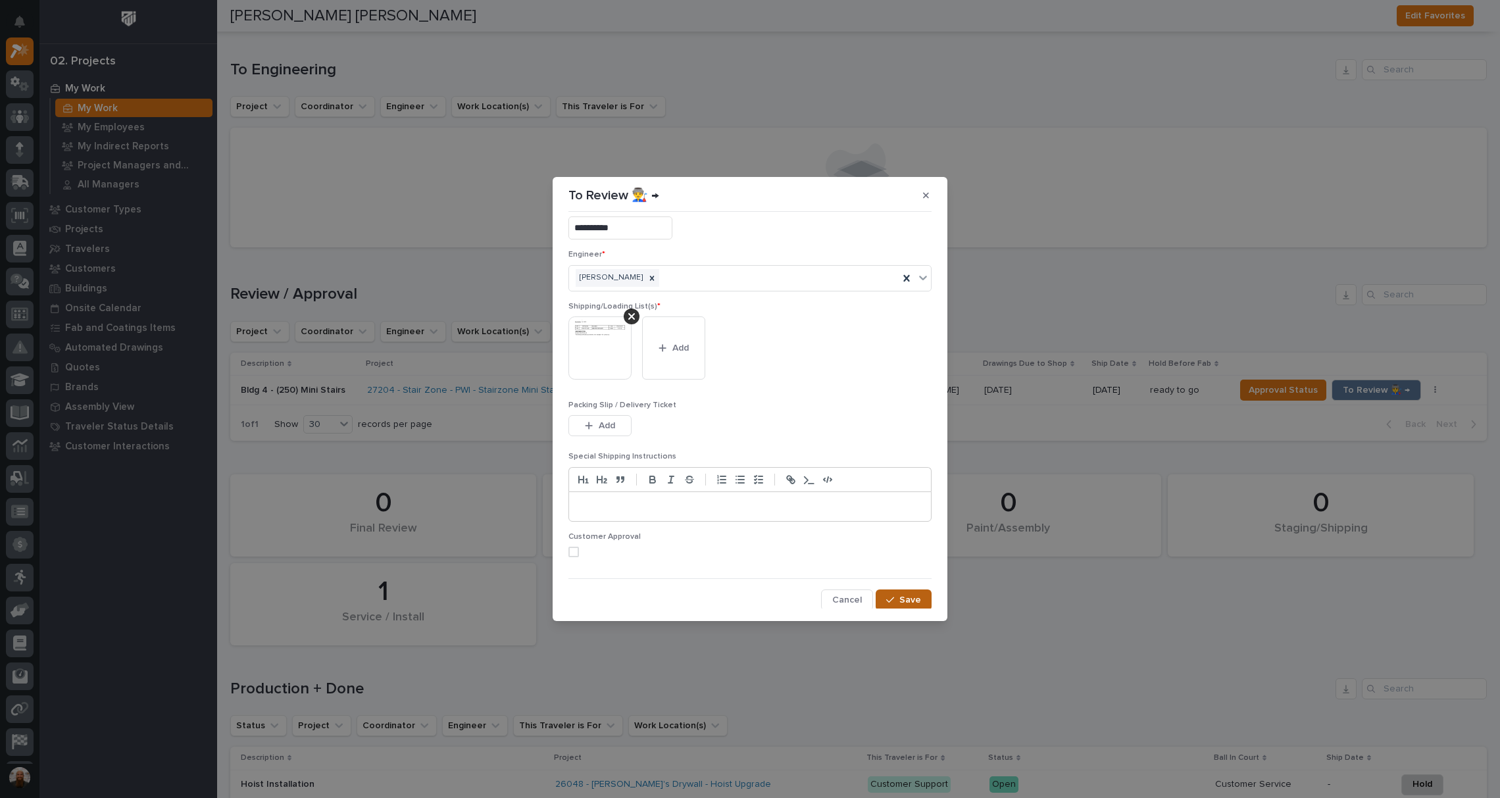
click at [895, 591] on button "Save" at bounding box center [903, 599] width 56 height 21
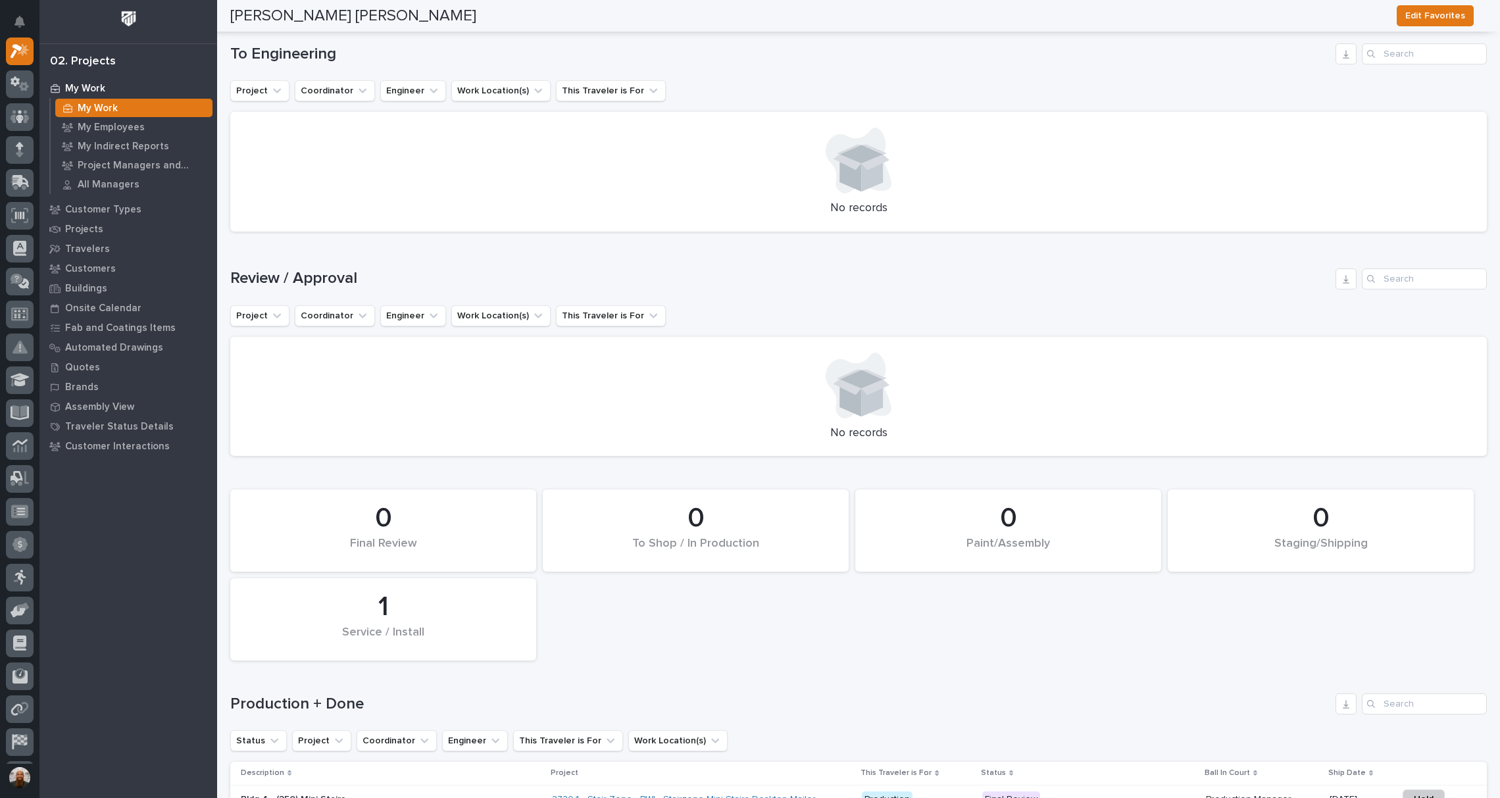
scroll to position [0, 0]
